Goal: Complete application form: Complete application form

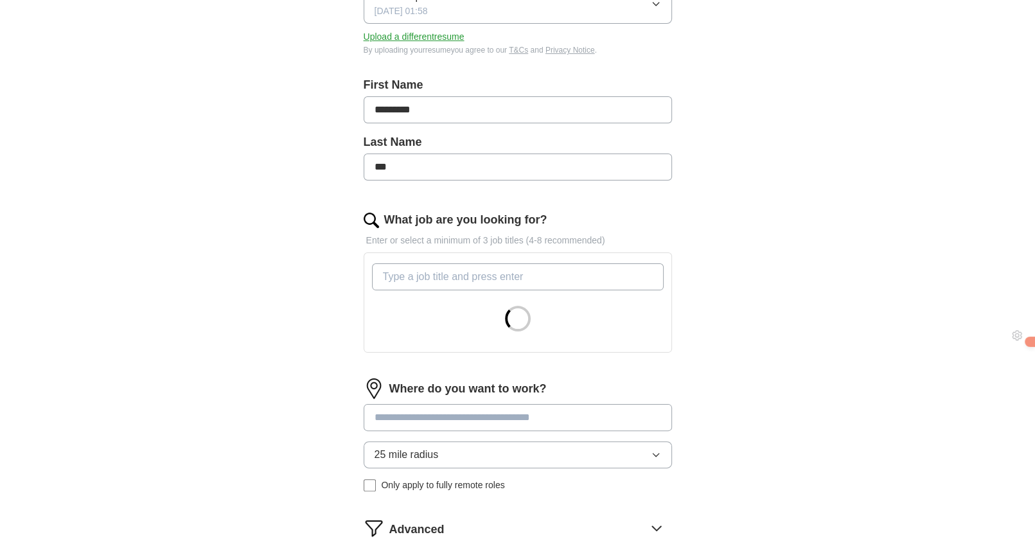
scroll to position [257, 0]
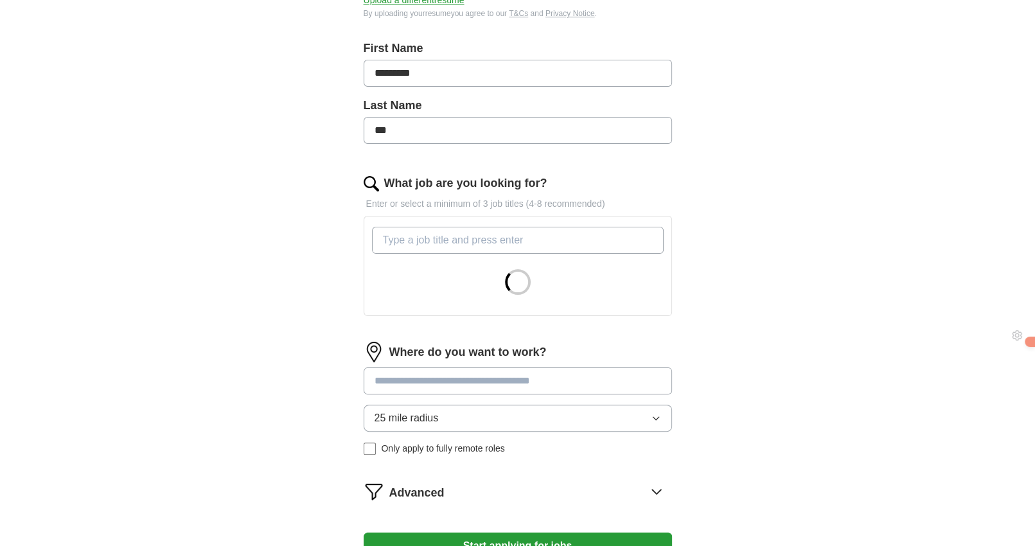
click at [473, 234] on input "What job are you looking for?" at bounding box center [518, 240] width 292 height 27
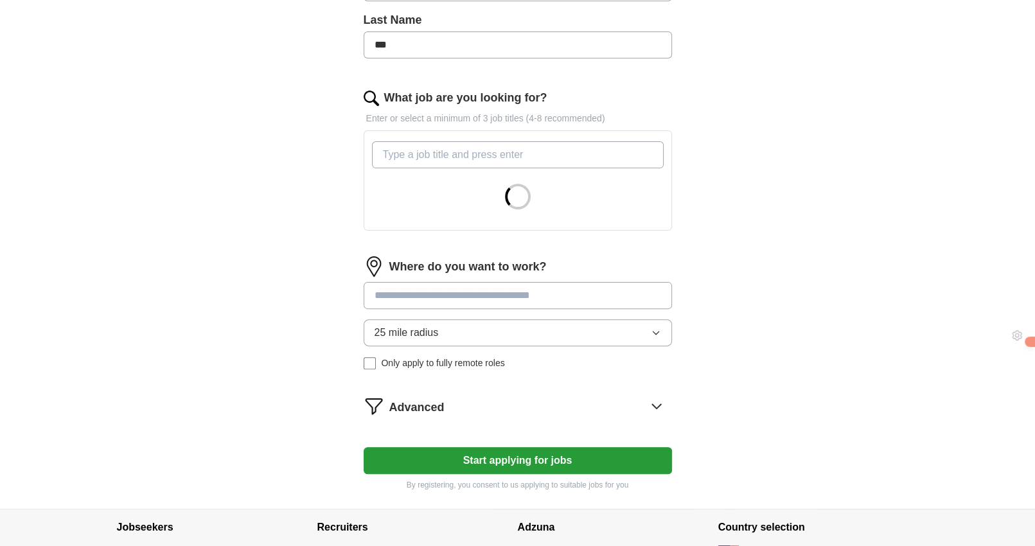
scroll to position [430, 0]
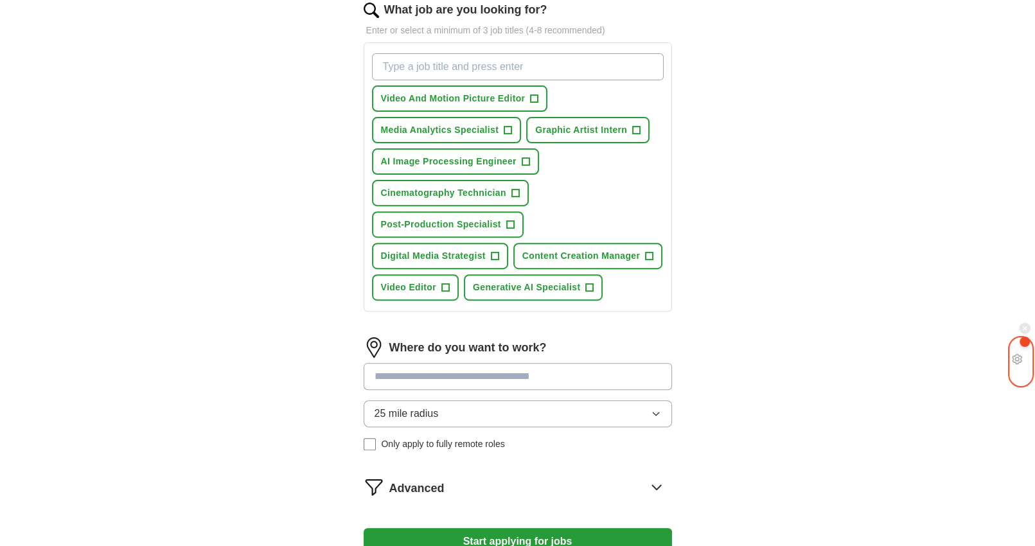
click at [1025, 342] on img at bounding box center [1025, 342] width 0 height 0
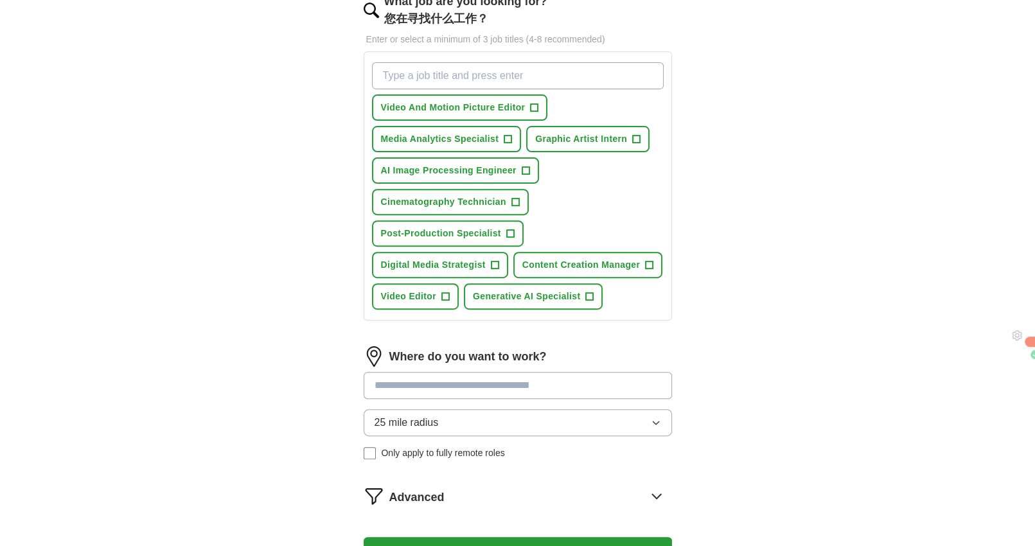
scroll to position [457, 0]
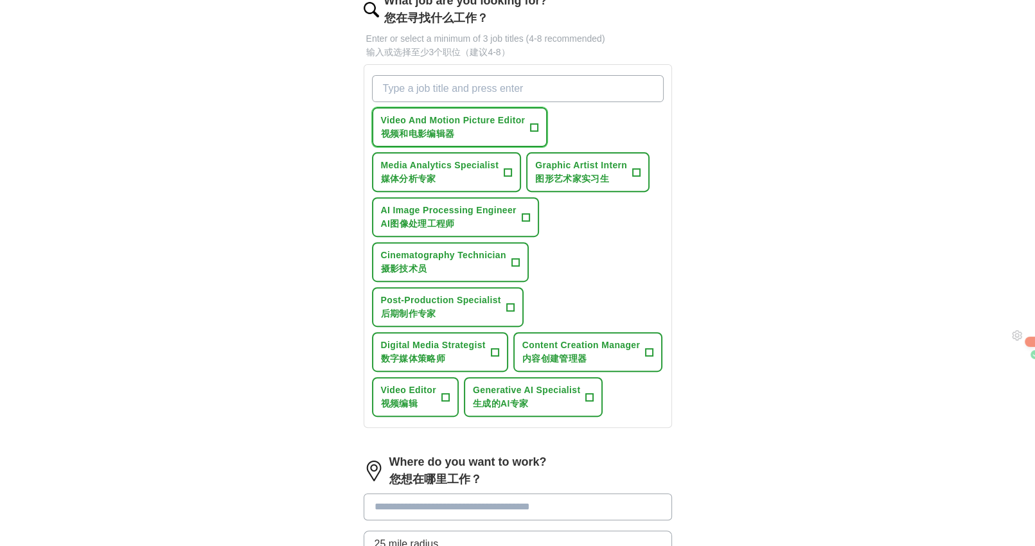
click at [497, 132] on span "Video And Motion Picture Editor 视频和电影编辑器" at bounding box center [453, 127] width 145 height 27
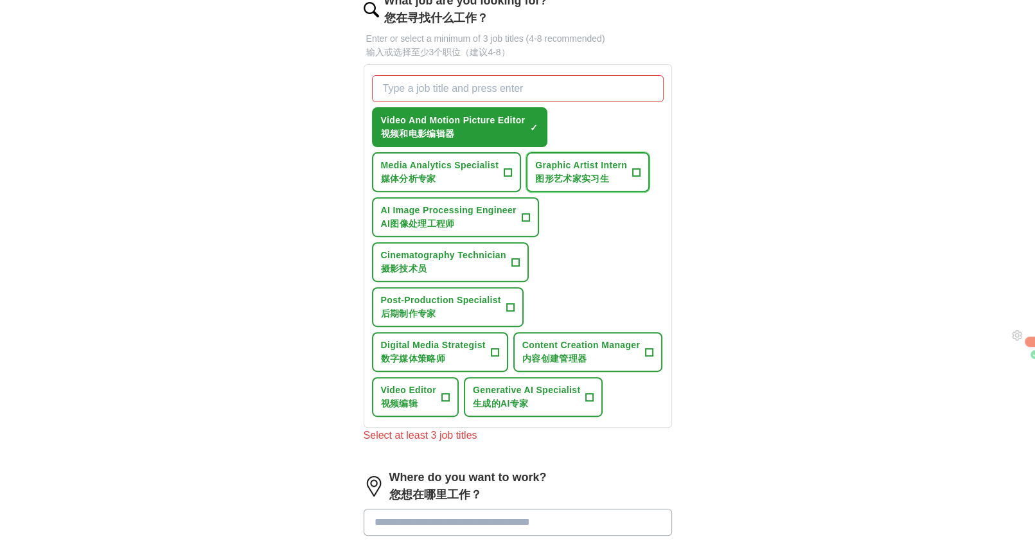
click at [568, 175] on span "图形艺术家实习生" at bounding box center [572, 178] width 74 height 10
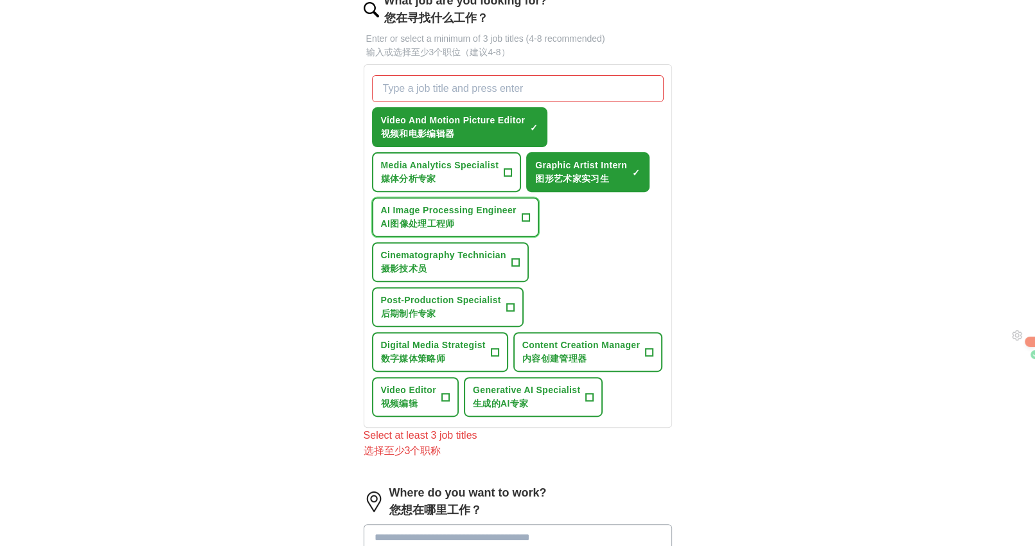
click at [455, 226] on span "AI Image Processing Engineer AI图像处理工程师" at bounding box center [449, 217] width 136 height 27
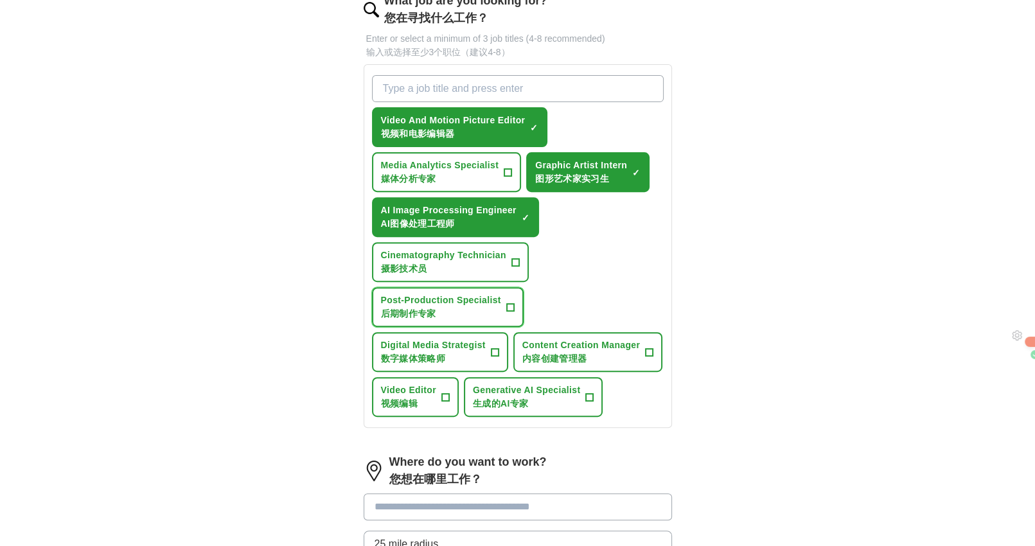
click at [476, 302] on span "Post-Production Specialist 后期制作专家" at bounding box center [441, 307] width 120 height 27
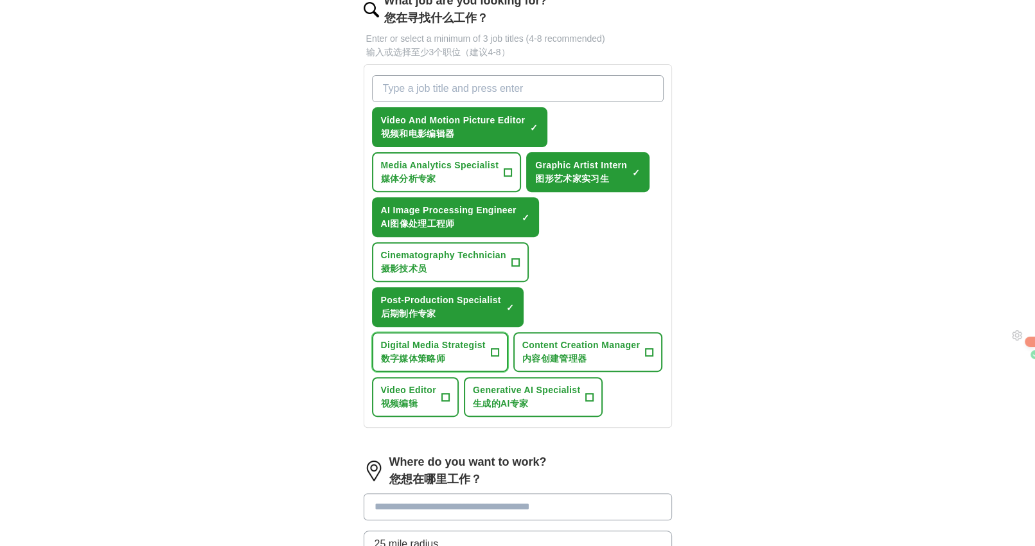
click at [480, 346] on span "Digital Media Strategist 数字媒体策略师" at bounding box center [433, 352] width 105 height 27
click at [412, 402] on span "视频编辑" at bounding box center [399, 403] width 37 height 10
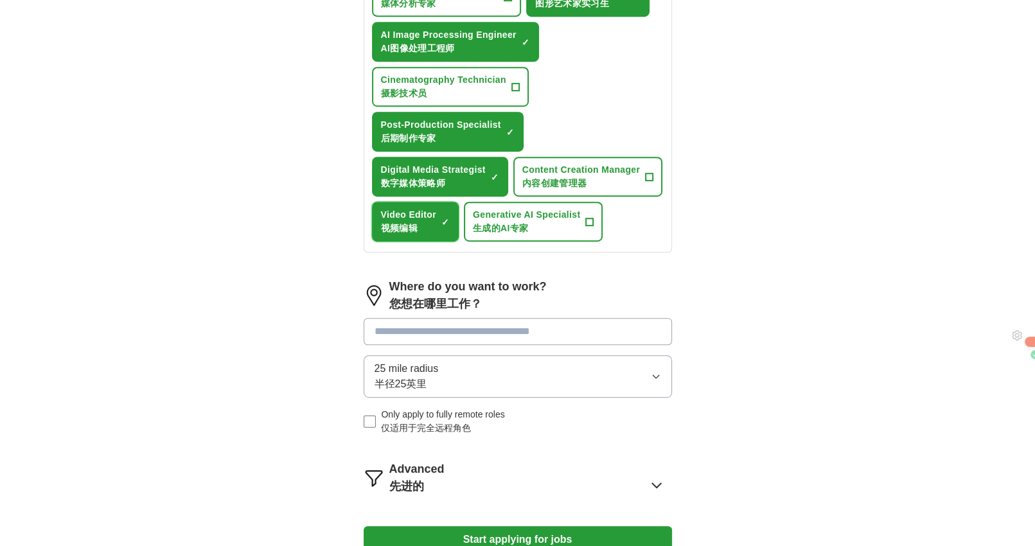
scroll to position [649, 0]
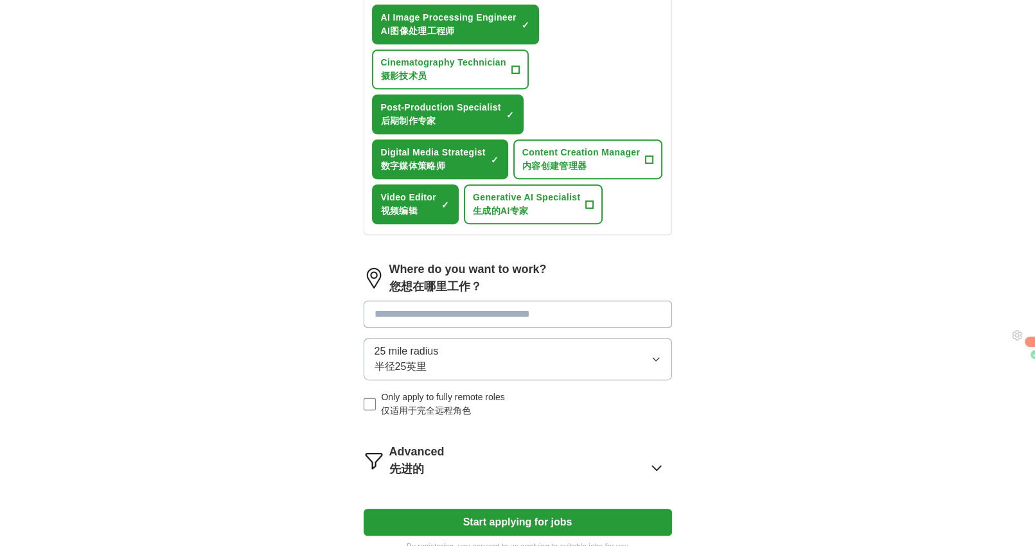
click at [441, 399] on span "Only apply to fully remote roles 仅适用于完全远程角色" at bounding box center [442, 404] width 123 height 27
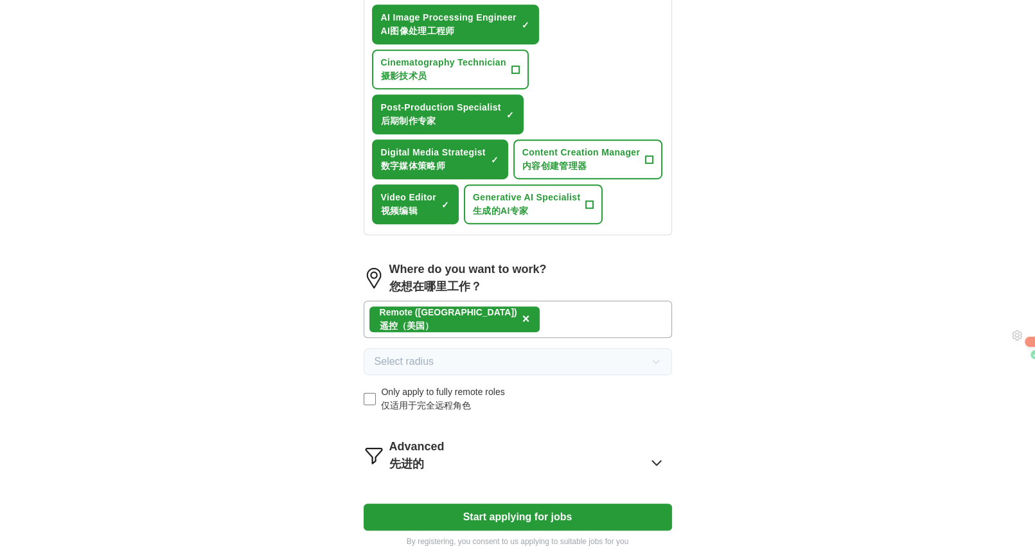
click at [437, 515] on button "Start applying for jobs" at bounding box center [518, 517] width 308 height 27
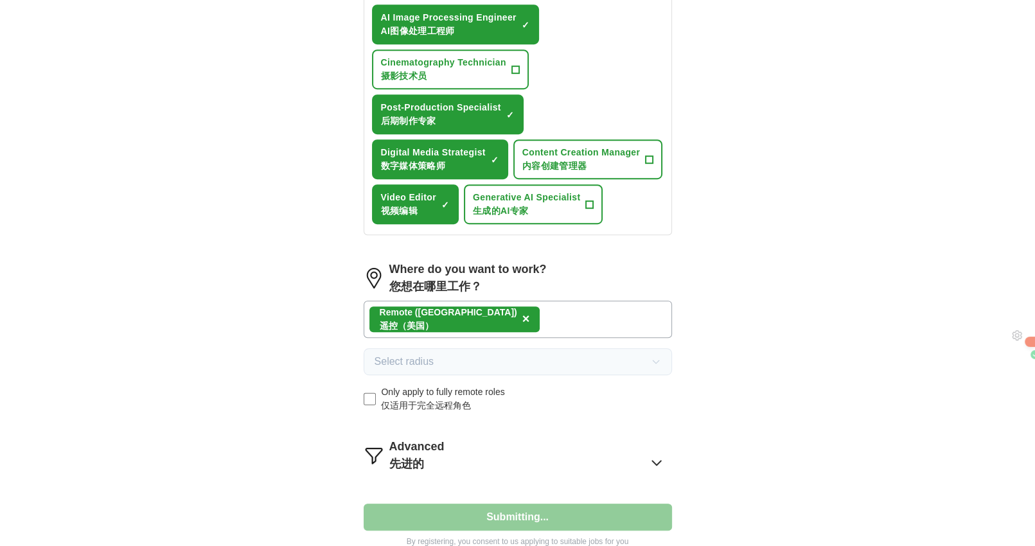
select select "**"
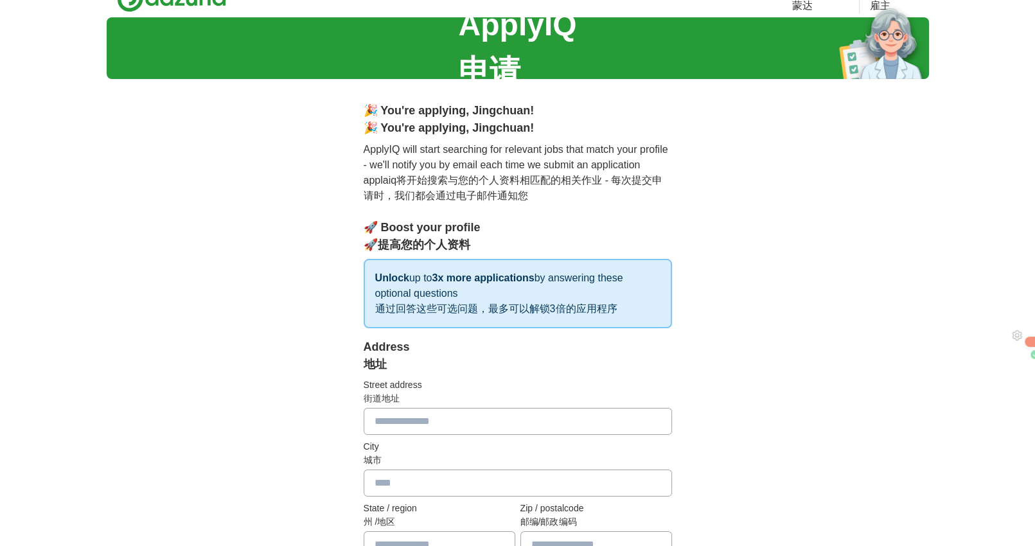
scroll to position [193, 0]
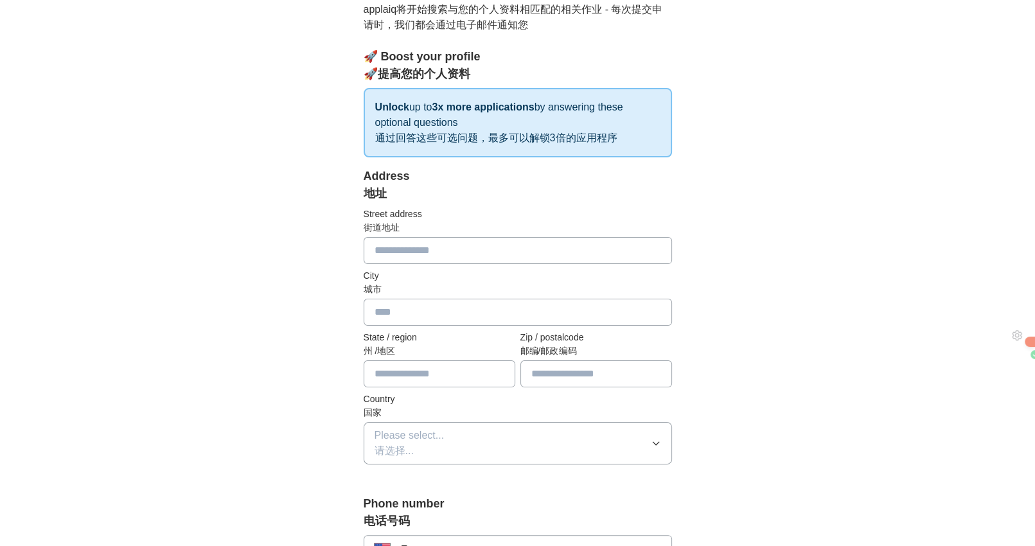
click at [443, 237] on input "text" at bounding box center [518, 250] width 308 height 27
type input "**********"
type input "********"
type input "**"
type input "*****"
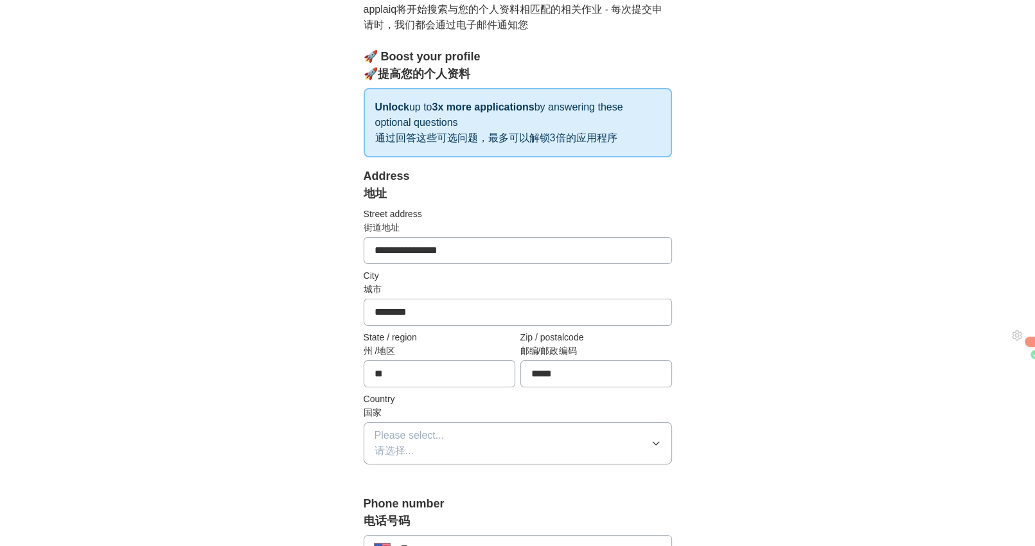
click at [443, 428] on span "Please select... 请选择..." at bounding box center [409, 443] width 70 height 31
click at [403, 515] on span "[GEOGRAPHIC_DATA] [GEOGRAPHIC_DATA]" at bounding box center [427, 530] width 107 height 31
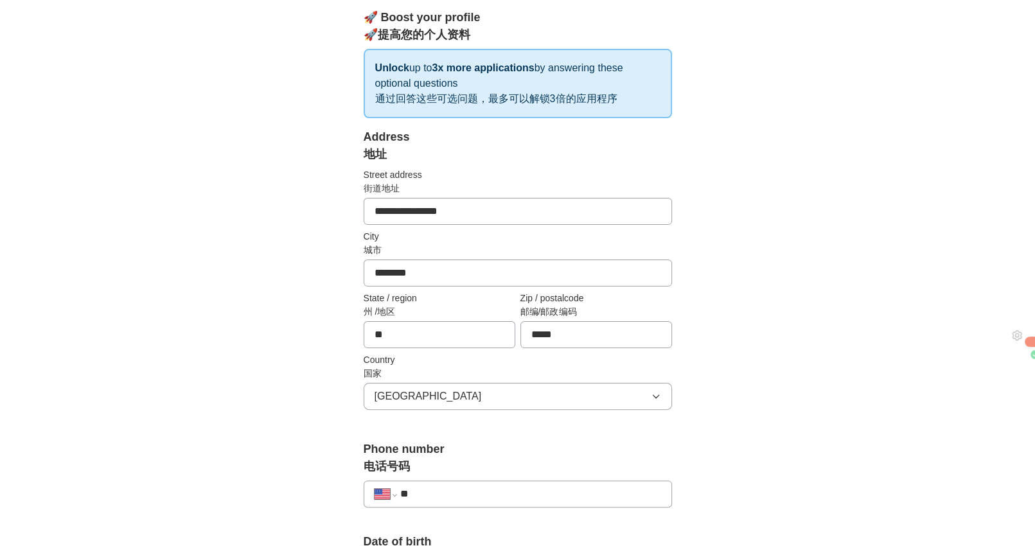
scroll to position [450, 0]
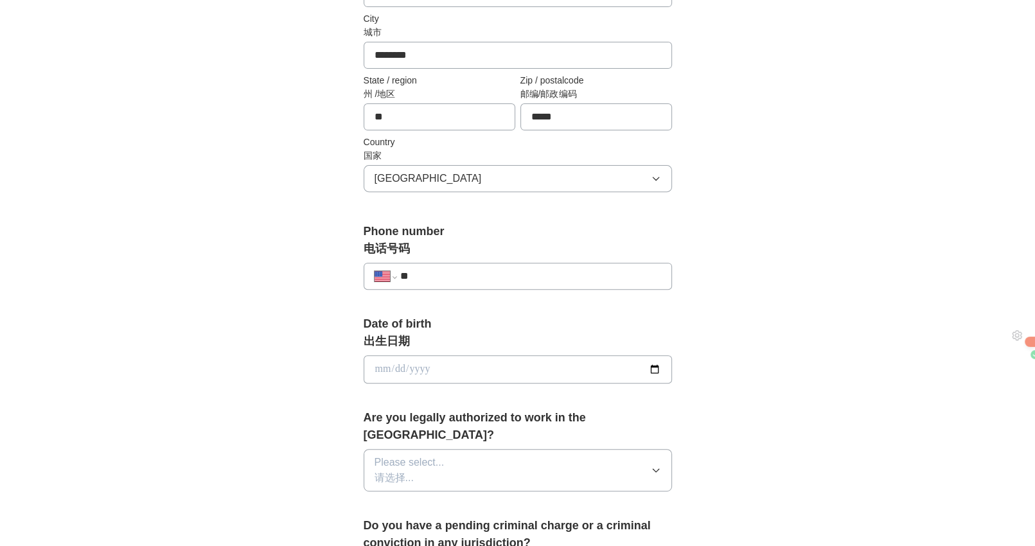
click at [464, 268] on input "**" at bounding box center [530, 275] width 261 height 15
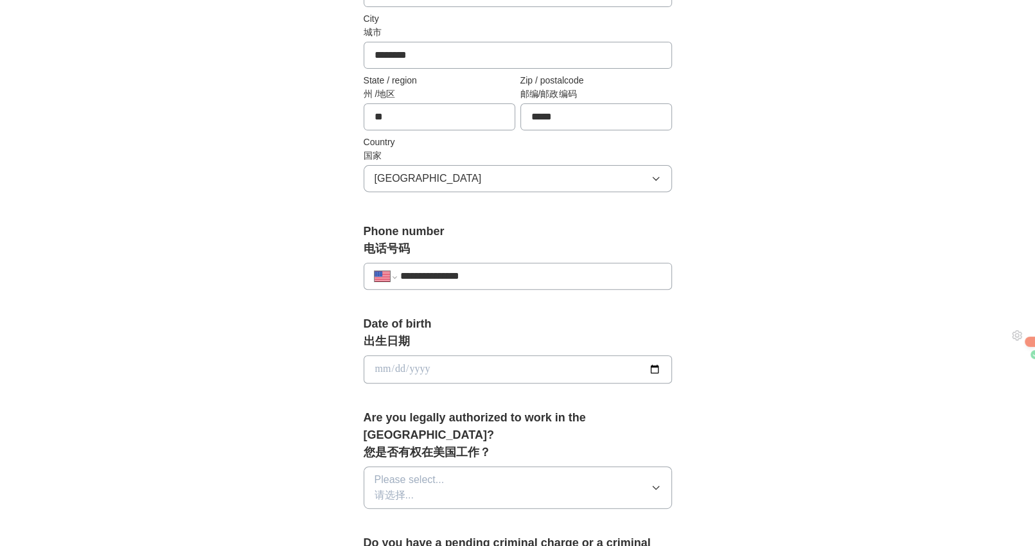
type input "**********"
click at [428, 355] on input "date" at bounding box center [518, 369] width 308 height 28
click at [660, 355] on input "date" at bounding box center [518, 369] width 308 height 28
type input "**********"
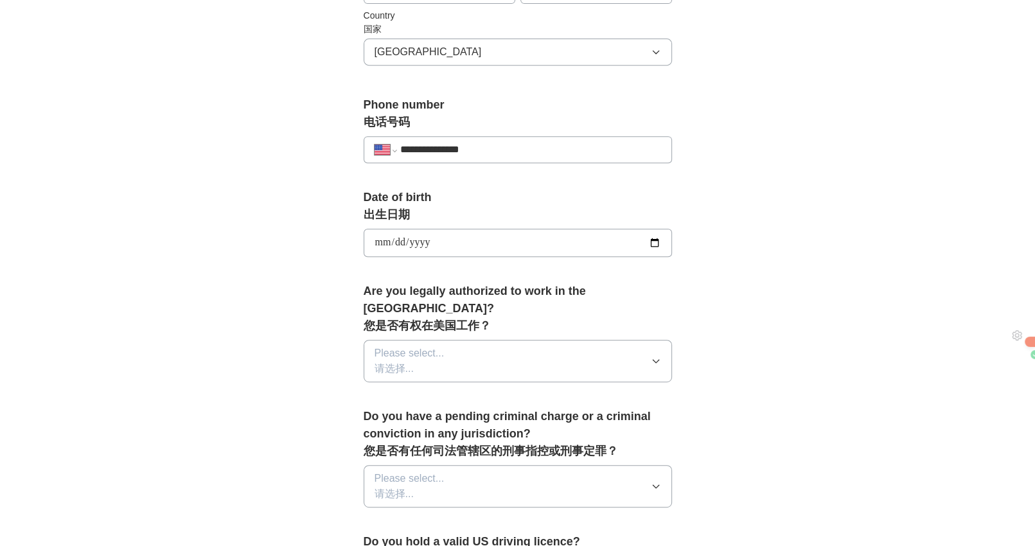
scroll to position [578, 0]
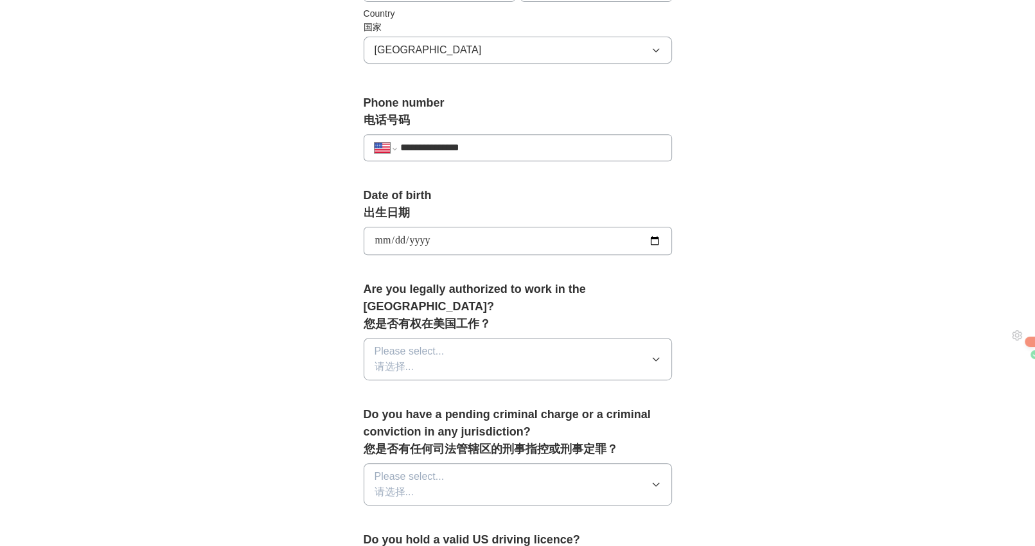
click at [529, 338] on button "Please select... 请选择..." at bounding box center [518, 359] width 308 height 42
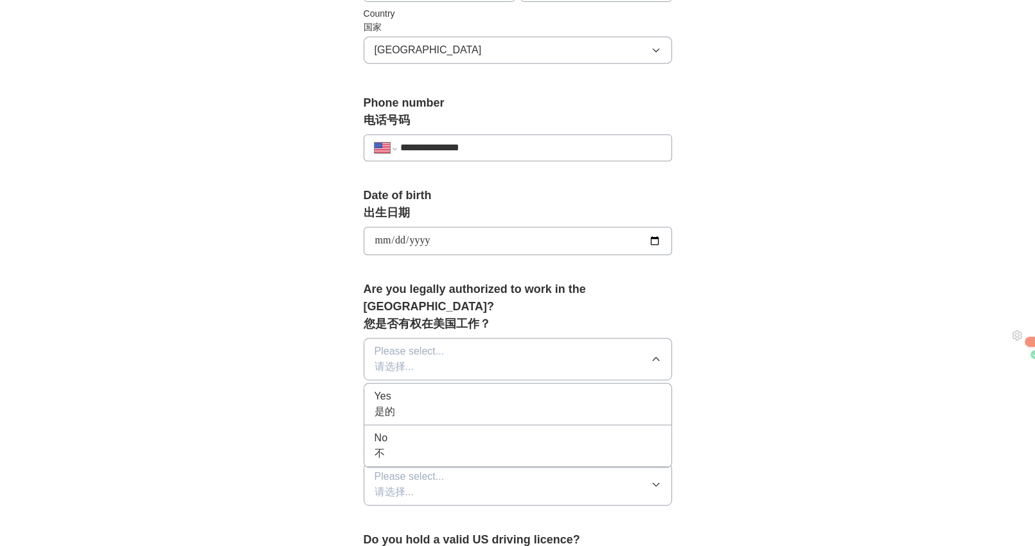
click at [515, 389] on div "Yes 是的" at bounding box center [517, 404] width 286 height 31
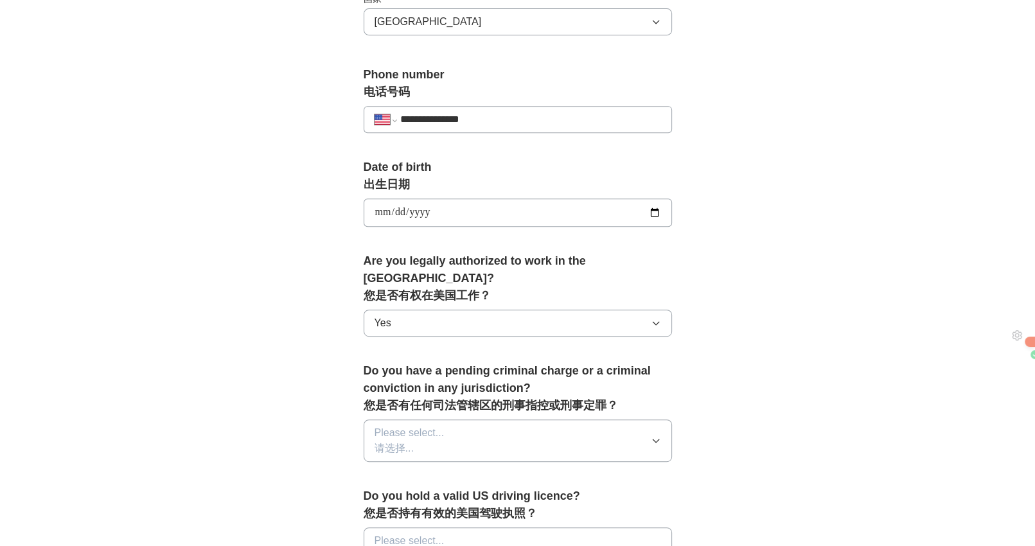
scroll to position [707, 0]
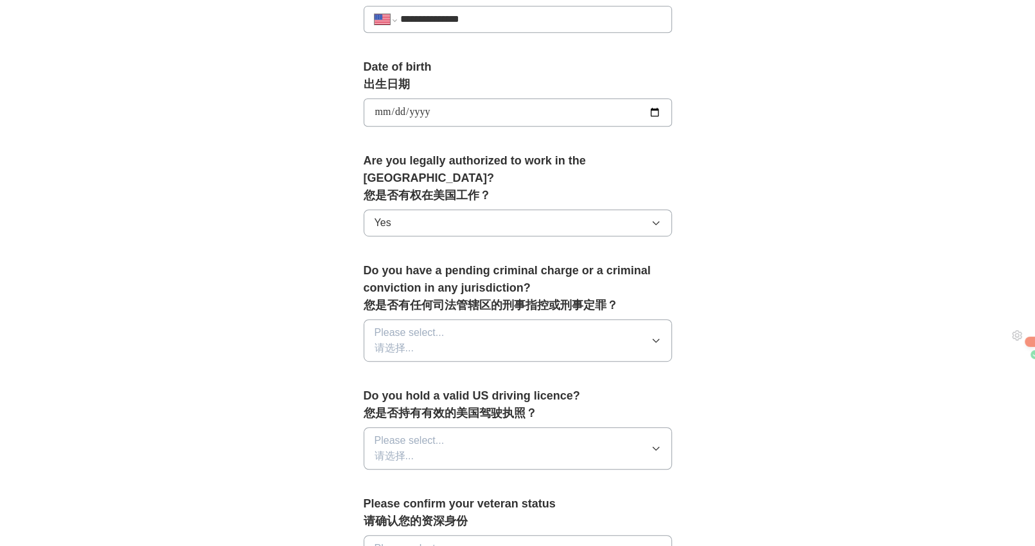
click at [531, 319] on button "Please select... 请选择..." at bounding box center [518, 340] width 308 height 42
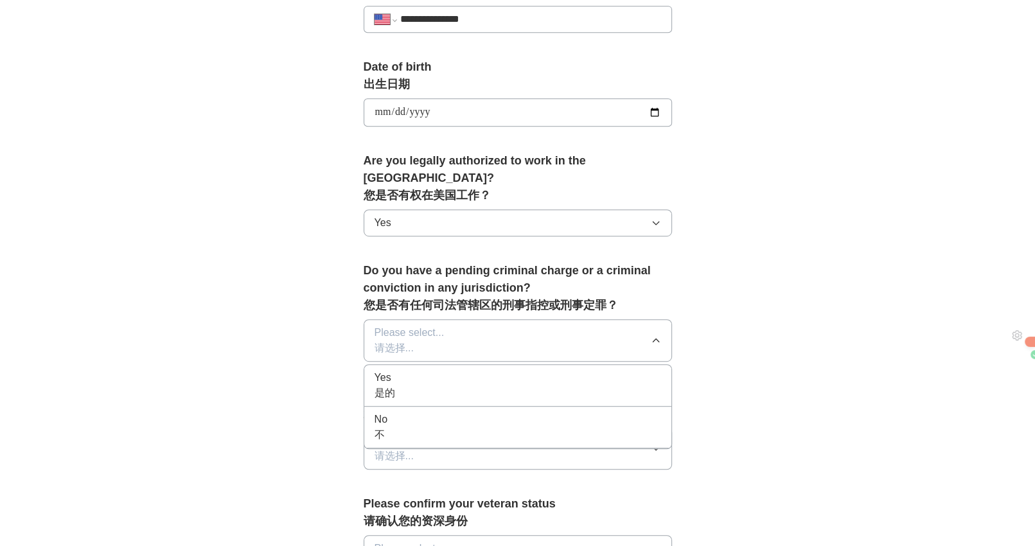
click at [470, 412] on div "No 不" at bounding box center [517, 427] width 286 height 31
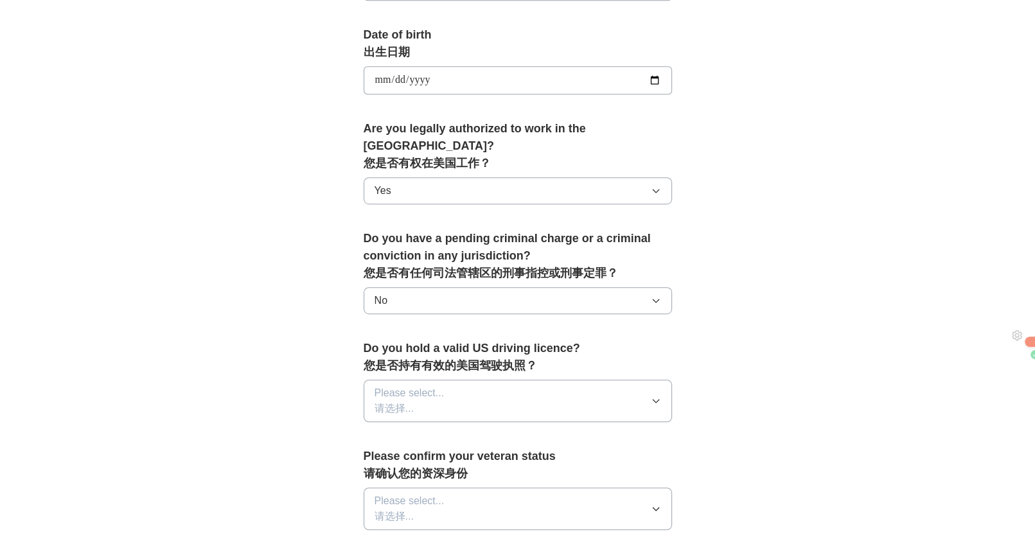
scroll to position [835, 0]
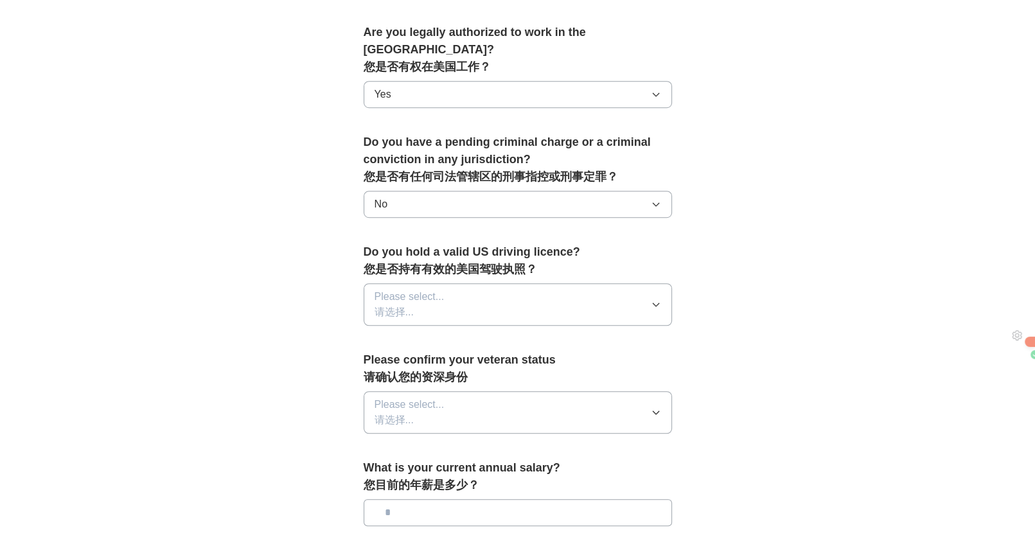
click at [523, 283] on button "Please select... 请选择..." at bounding box center [518, 304] width 308 height 42
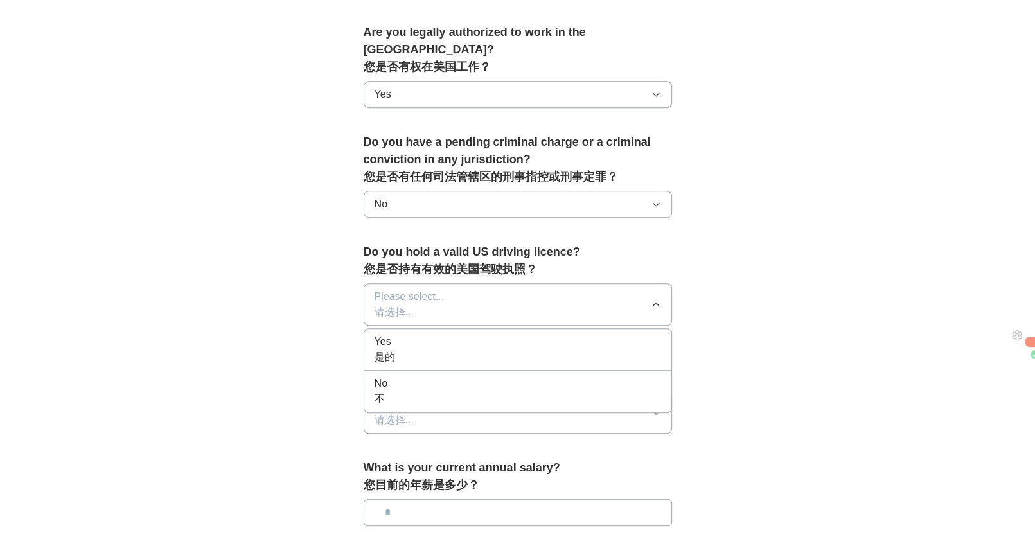
click at [457, 376] on div "No 不" at bounding box center [517, 391] width 286 height 31
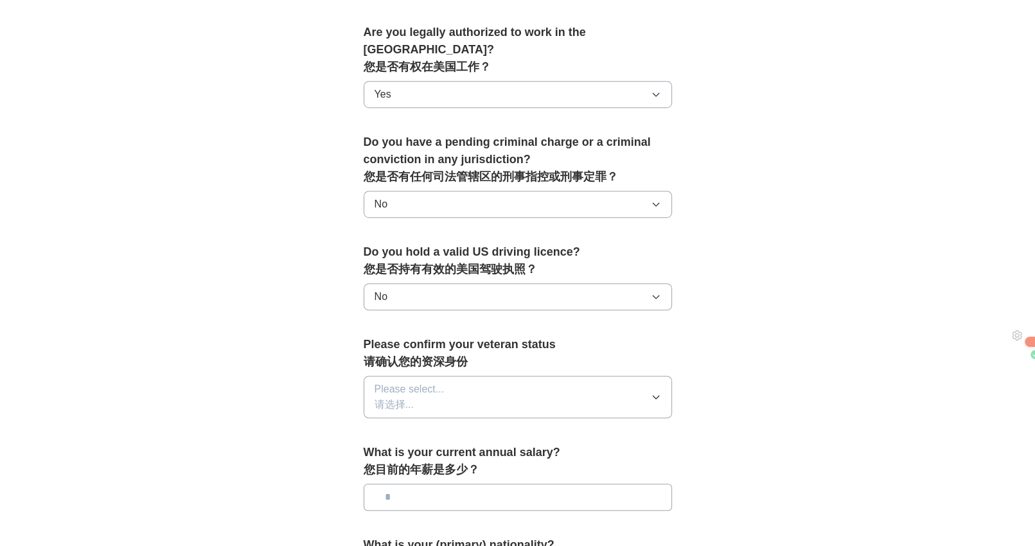
click at [482, 377] on button "Please select... 请选择..." at bounding box center [518, 397] width 308 height 42
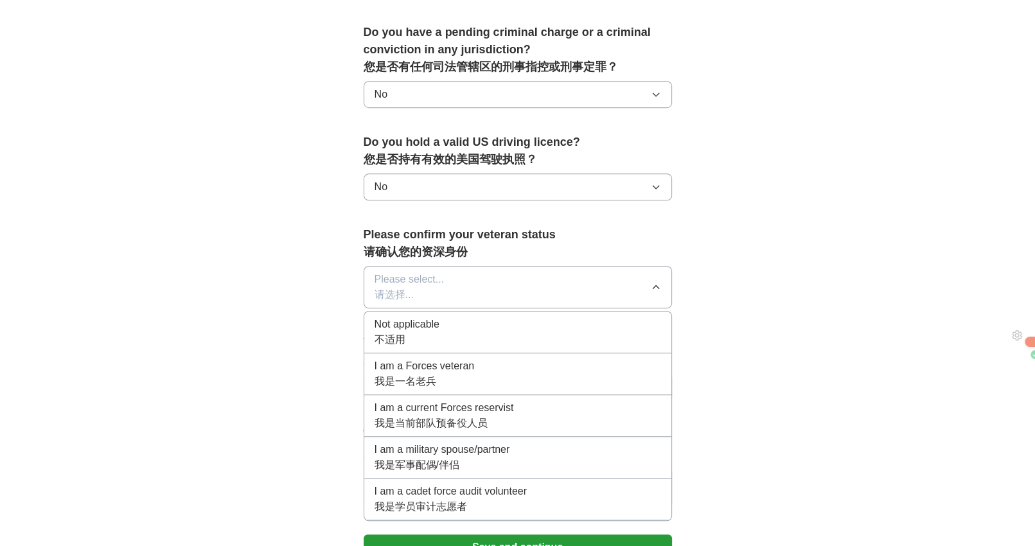
scroll to position [963, 0]
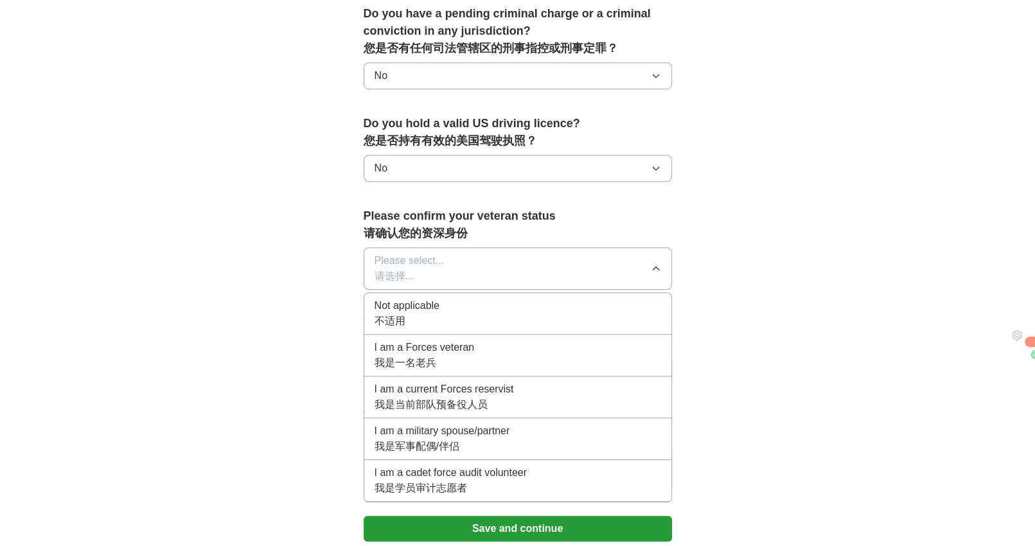
click at [460, 298] on div "Not applicable 不适用" at bounding box center [517, 313] width 286 height 31
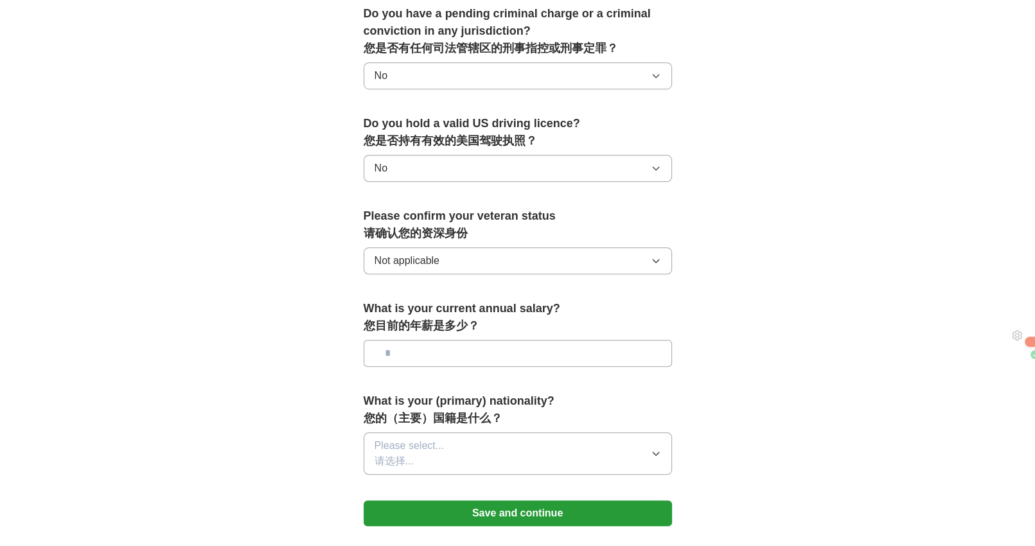
click at [479, 432] on button "Please select... 请选择..." at bounding box center [518, 453] width 308 height 42
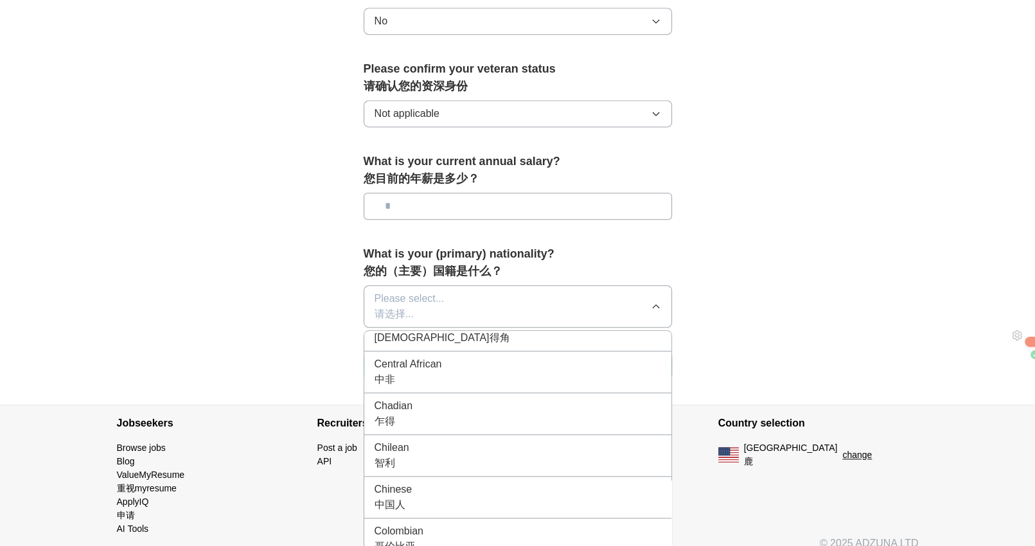
scroll to position [1506, 0]
click at [482, 459] on div "[DEMOGRAPHIC_DATA]人" at bounding box center [517, 474] width 286 height 31
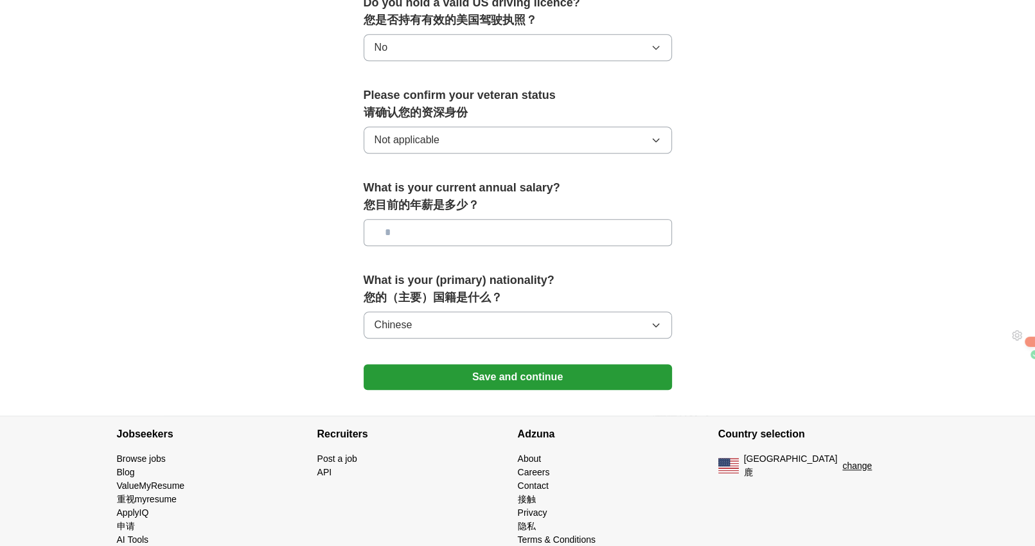
click at [466, 364] on button "Save and continue" at bounding box center [518, 377] width 308 height 26
